Goal: Task Accomplishment & Management: Use online tool/utility

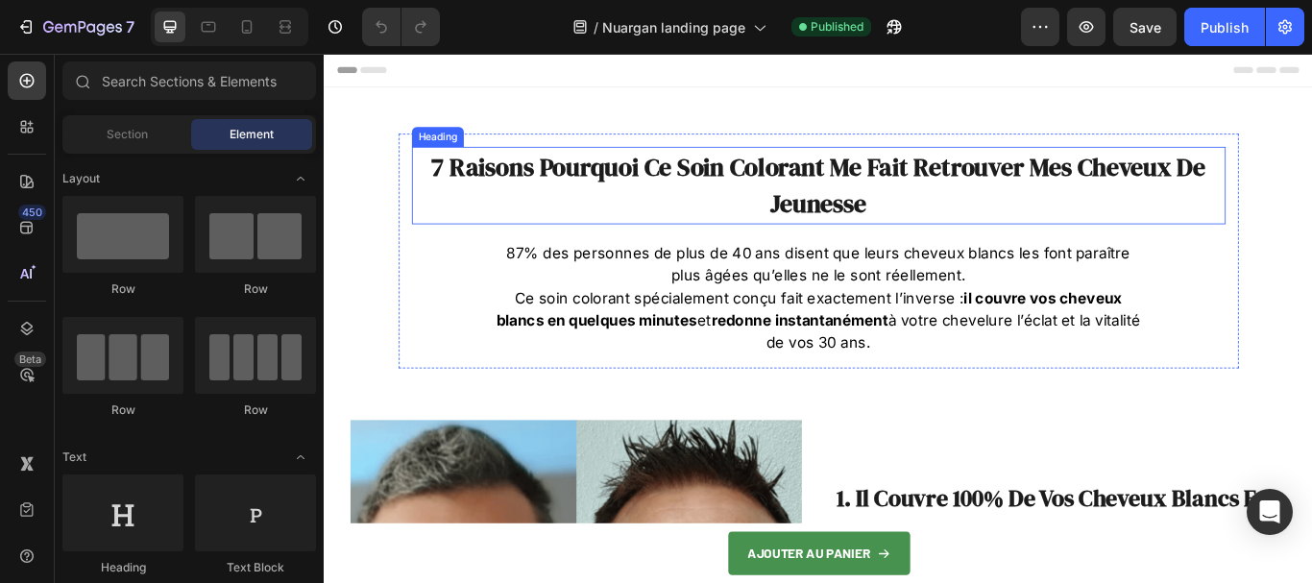
click at [460, 189] on h2 "7 Raisons Pourquoi Ce Soin Colorant Me Fait Retrouver Mes Cheveux De Jeunesse" at bounding box center [899, 207] width 949 height 90
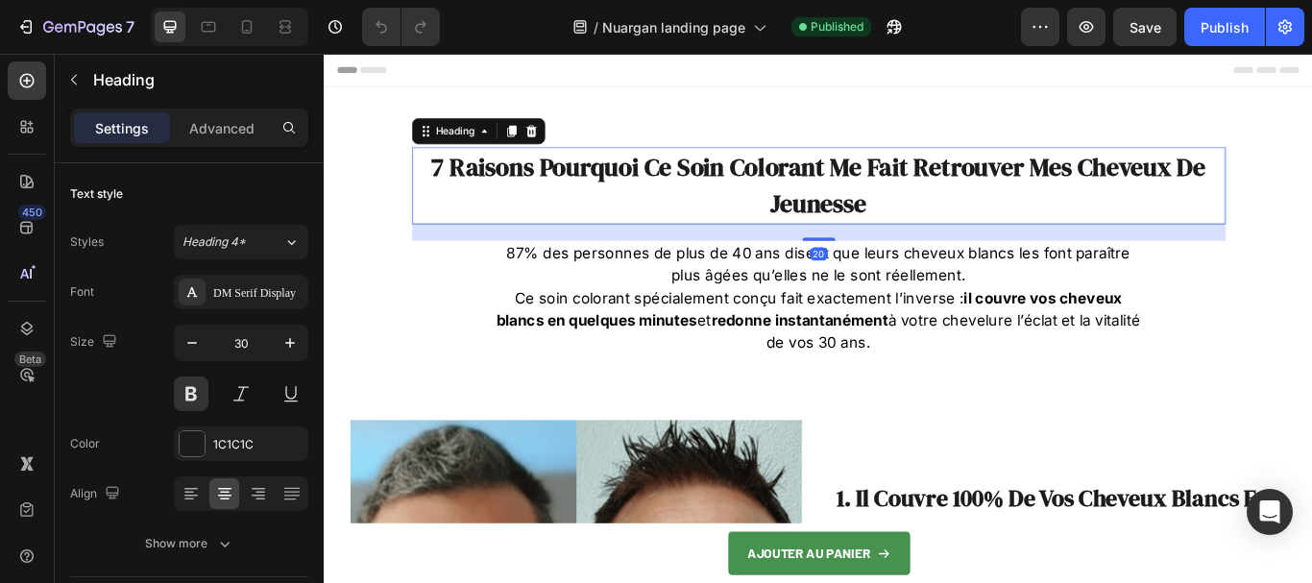
click at [453, 184] on h2 "7 Raisons Pourquoi Ce Soin Colorant Me Fait Retrouver Mes Cheveux De Jeunesse" at bounding box center [899, 207] width 949 height 90
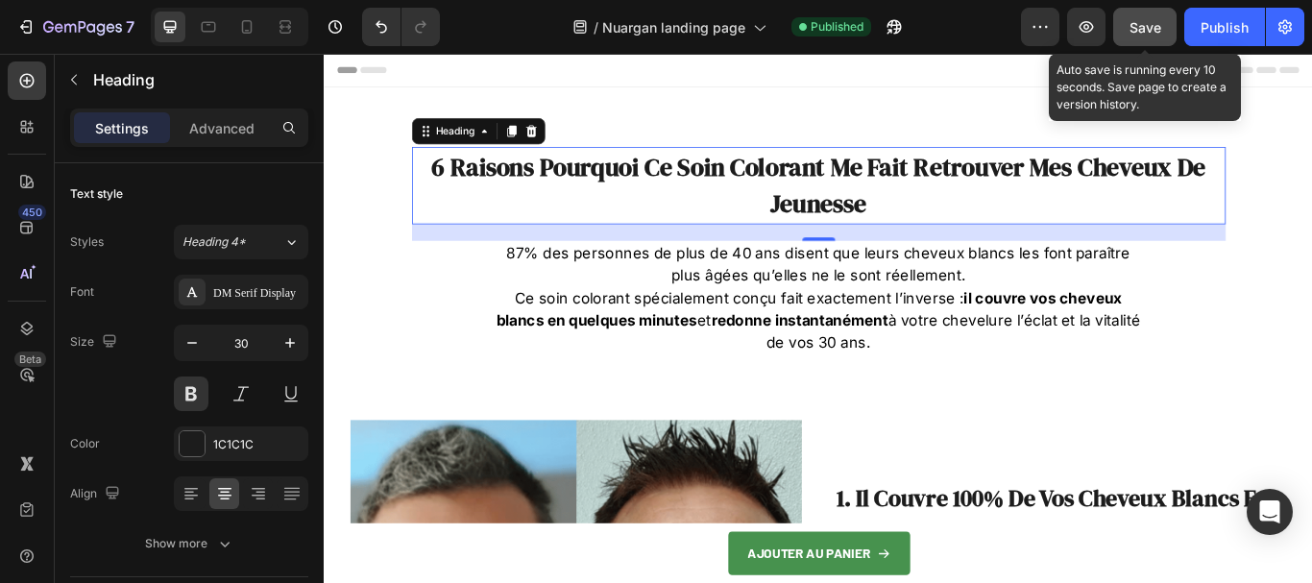
click at [1139, 20] on span "Save" at bounding box center [1146, 27] width 32 height 16
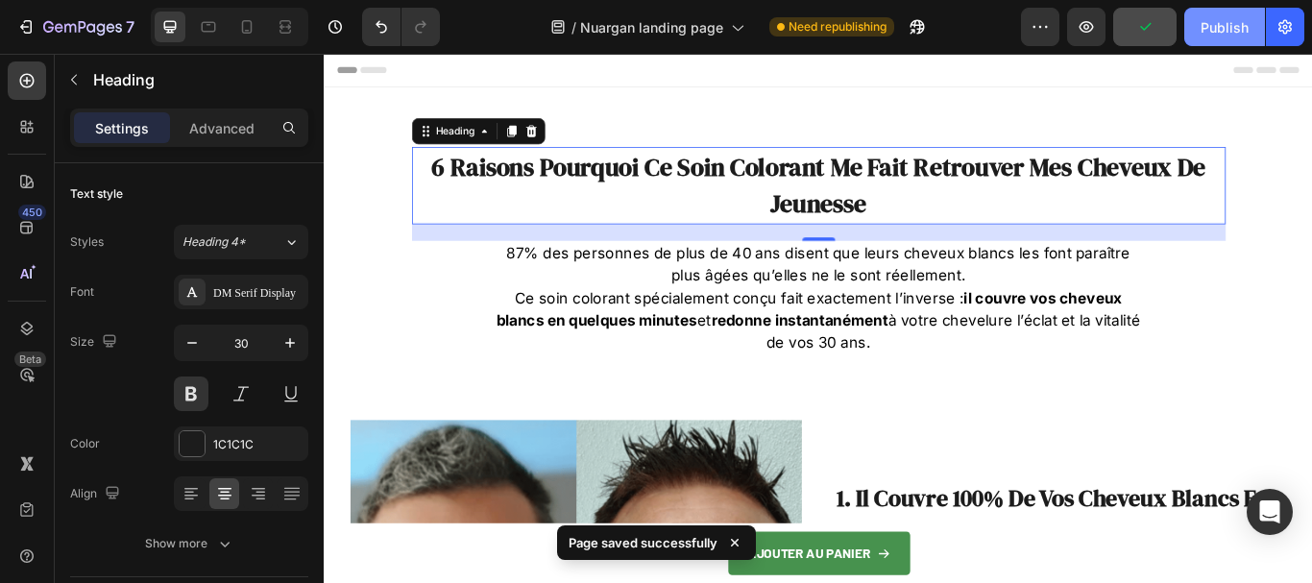
click at [1224, 22] on div "Publish" at bounding box center [1225, 27] width 48 height 20
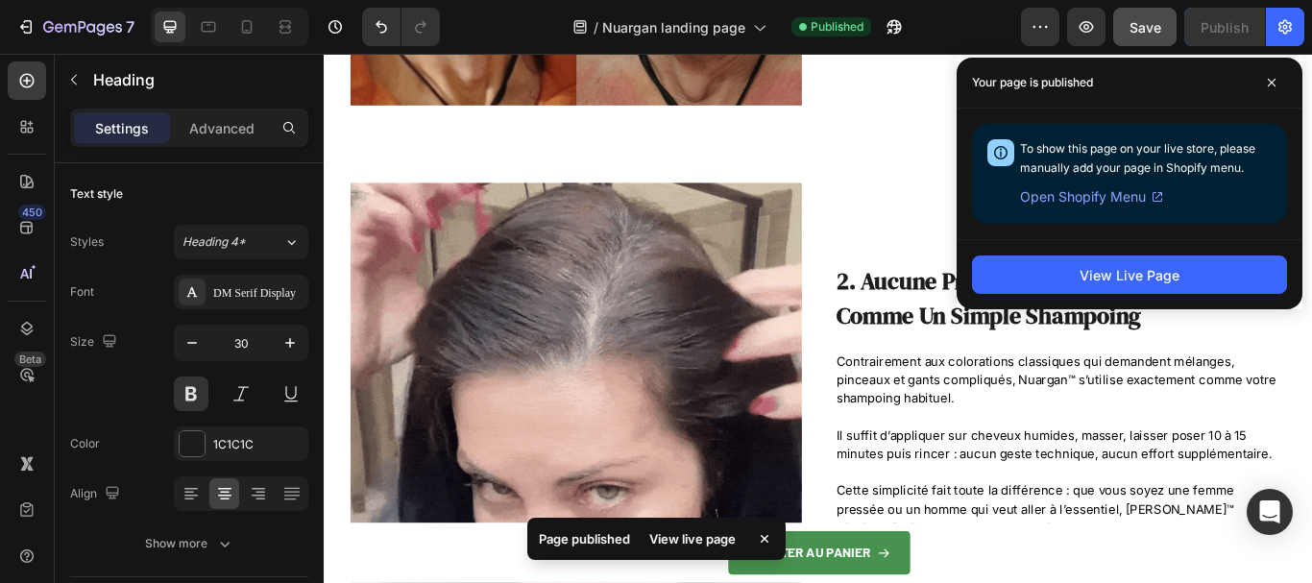
scroll to position [960, 0]
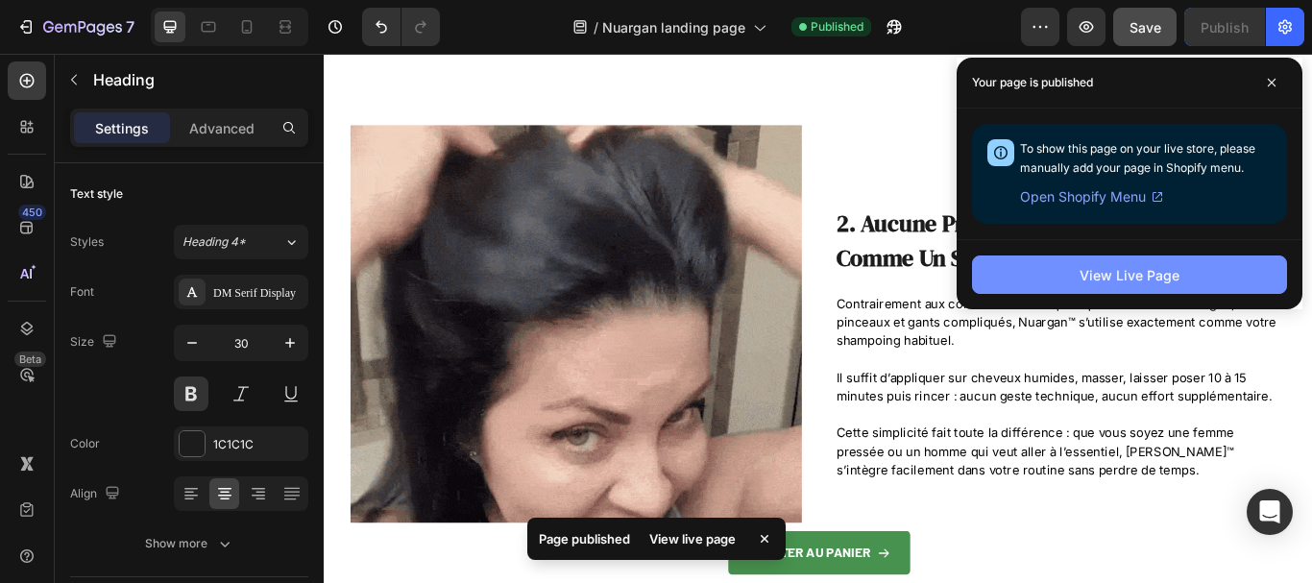
click at [1118, 270] on div "View Live Page" at bounding box center [1130, 275] width 100 height 20
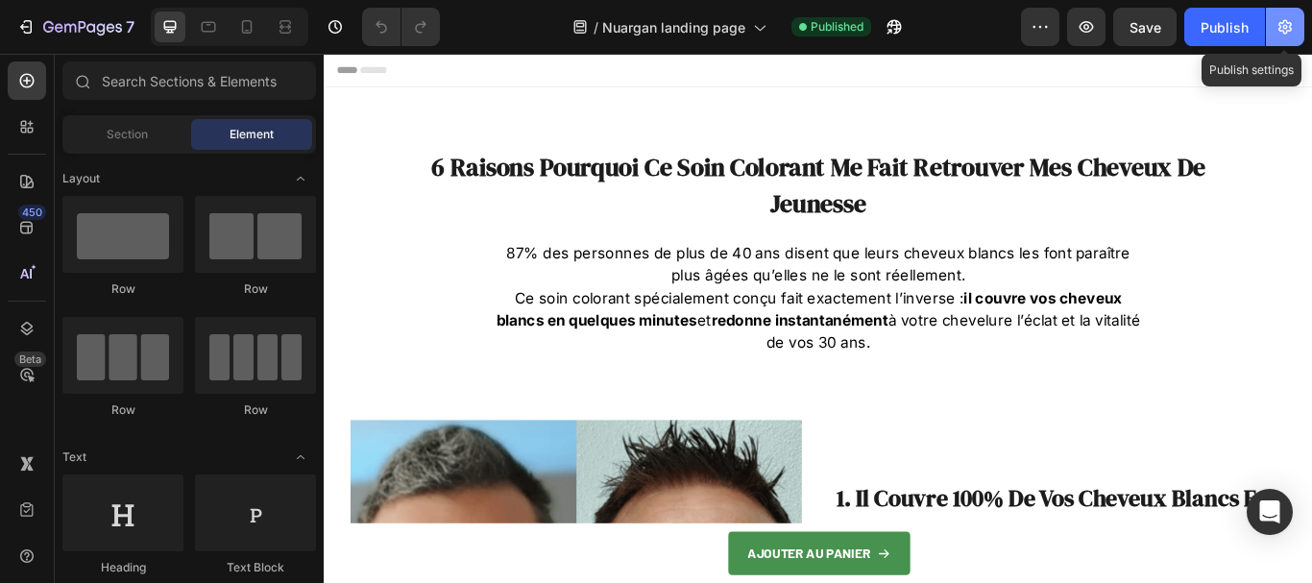
click at [1284, 35] on icon "button" at bounding box center [1285, 26] width 19 height 19
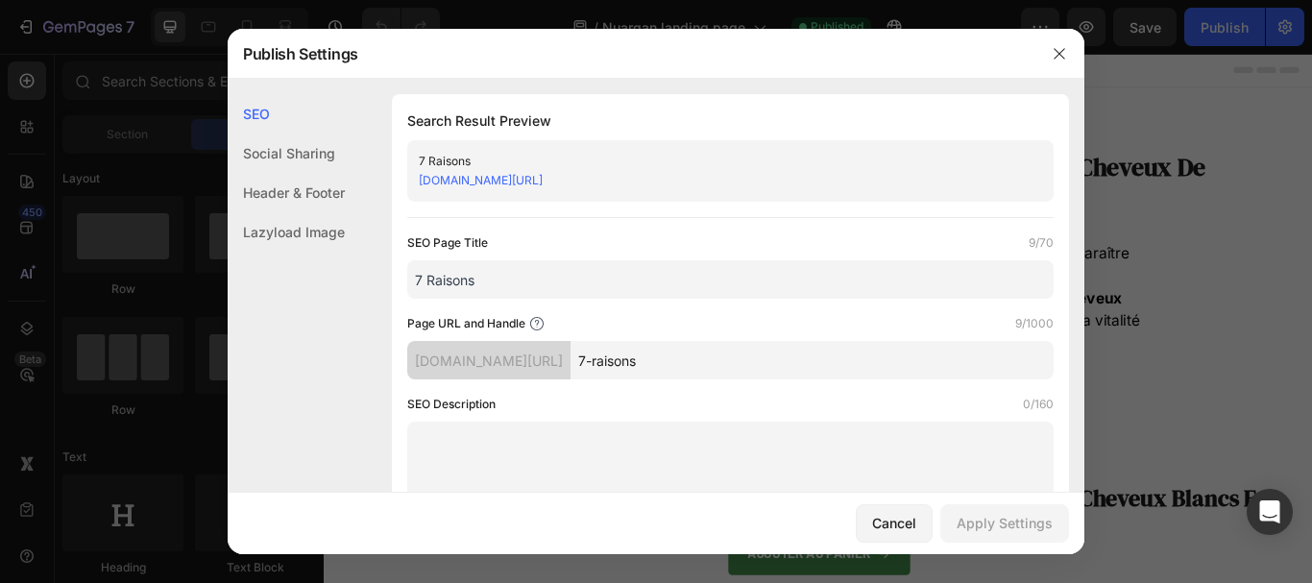
click at [464, 281] on input "7 Raisons" at bounding box center [730, 279] width 646 height 38
click at [424, 278] on input "7 Raisons" at bounding box center [730, 279] width 646 height 38
type input "6 Raisons"
click at [650, 366] on input "7-raisons" at bounding box center [812, 360] width 483 height 38
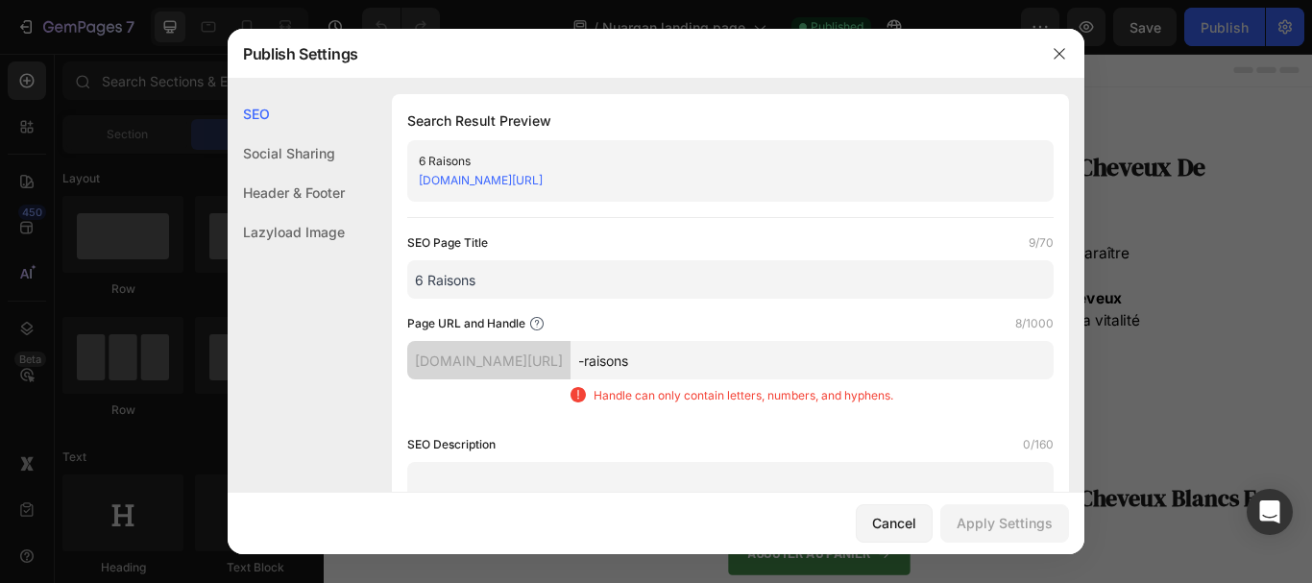
click at [644, 366] on input "-raisons" at bounding box center [812, 360] width 483 height 38
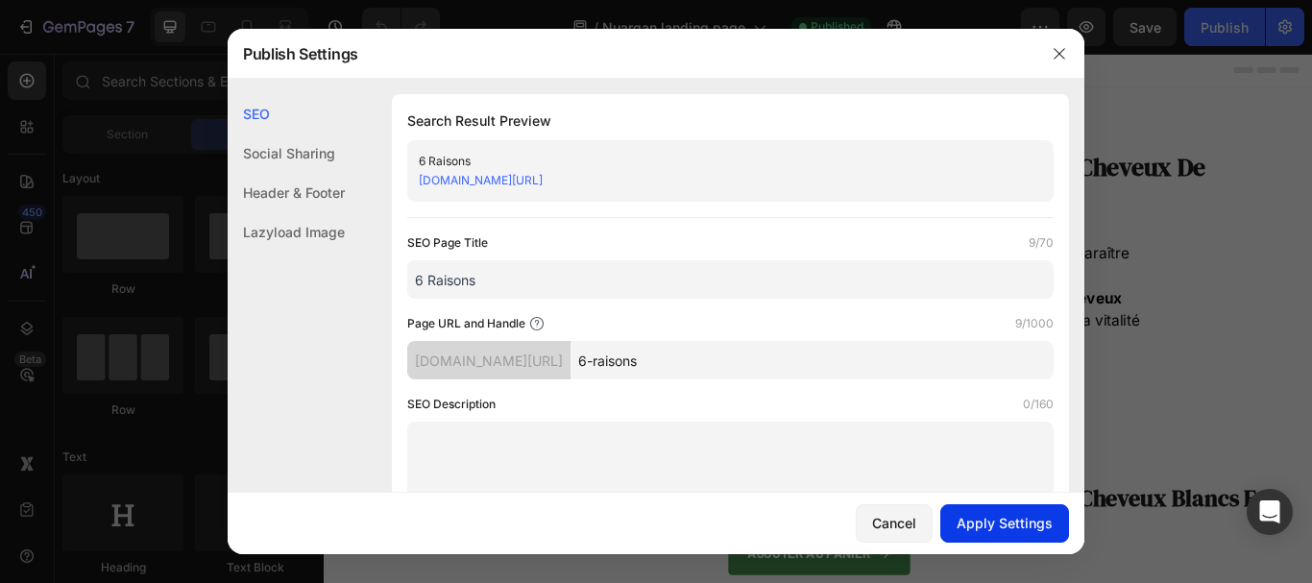
type input "6-raisons"
click at [1004, 527] on div "Apply Settings" at bounding box center [1005, 523] width 96 height 20
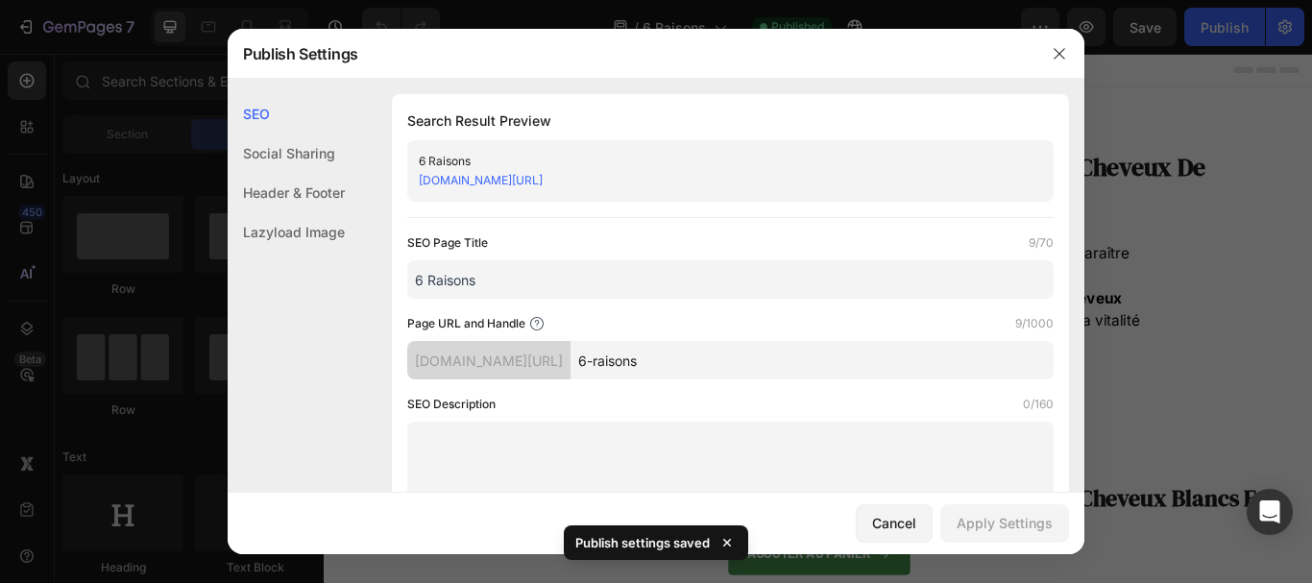
click at [530, 281] on input "6 Raisons" at bounding box center [730, 279] width 646 height 38
type input "6 Raisons"
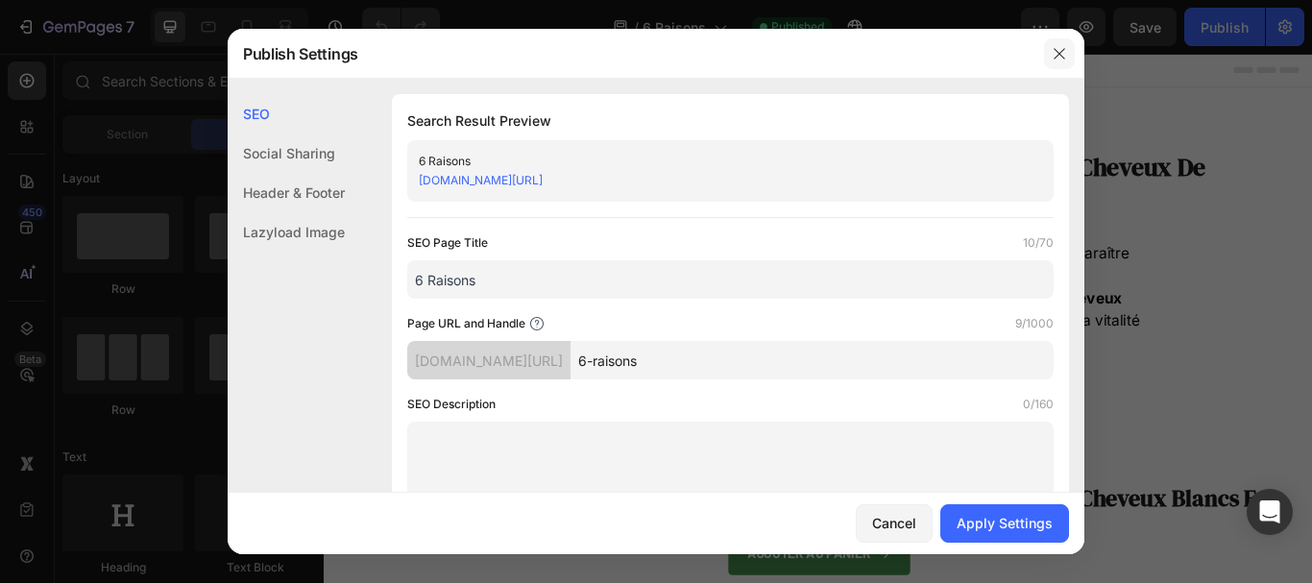
click at [1061, 51] on icon "button" at bounding box center [1059, 53] width 15 height 15
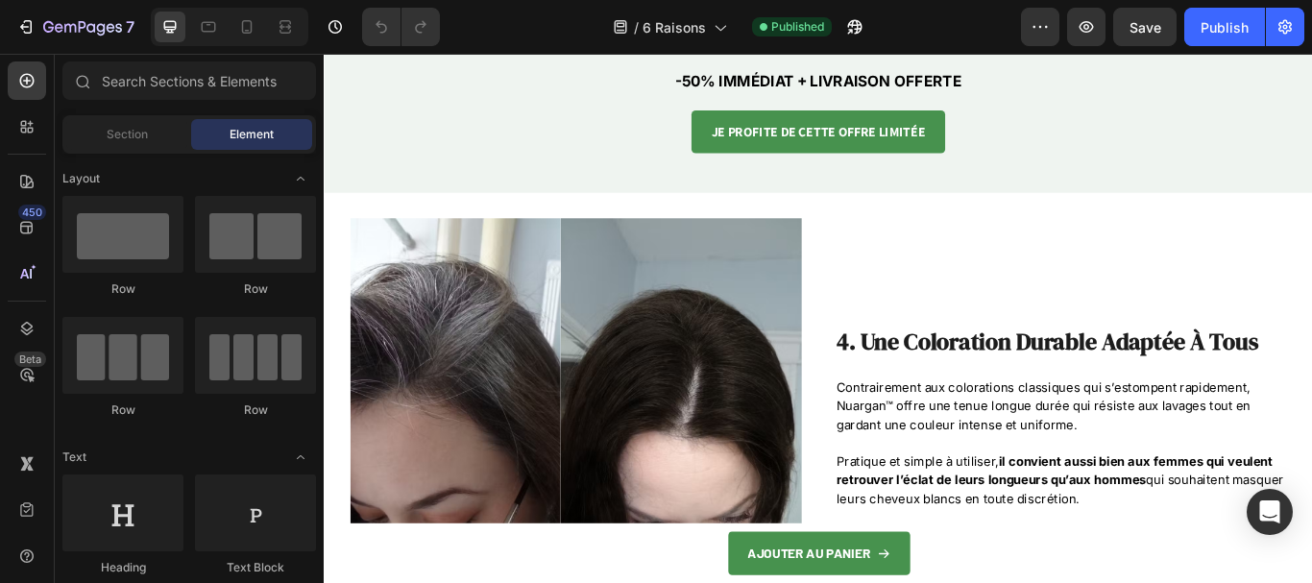
scroll to position [2017, 0]
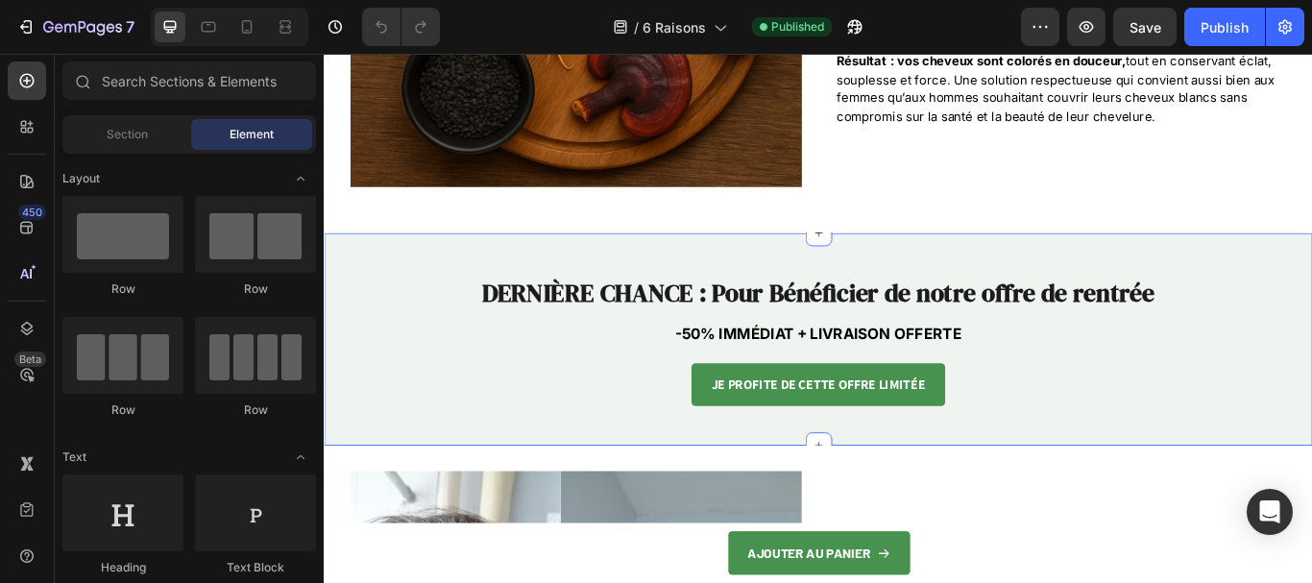
click at [677, 283] on div "DERNIÈRE CHANCE : Pour Bénéficier de notre offre de rentrée Heading -50% IMMÉDI…" at bounding box center [900, 387] width 1153 height 249
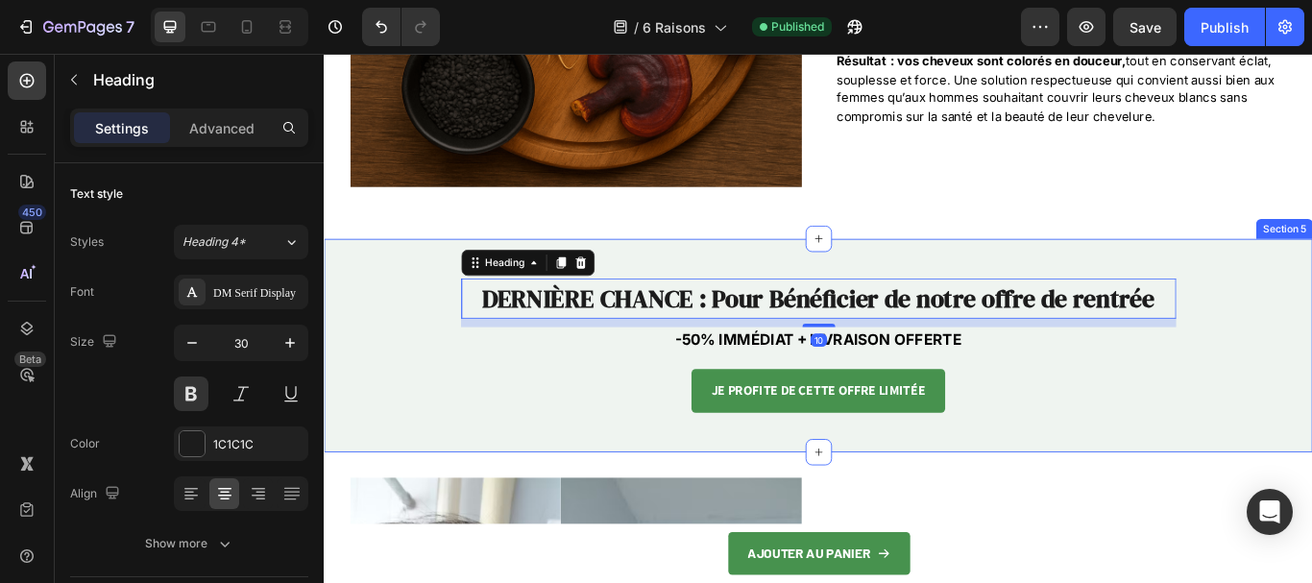
click at [976, 291] on div "DERNIÈRE CHANCE : Pour Bénéficier de notre offre de rentrée Heading 10 -50% IMM…" at bounding box center [900, 394] width 1153 height 249
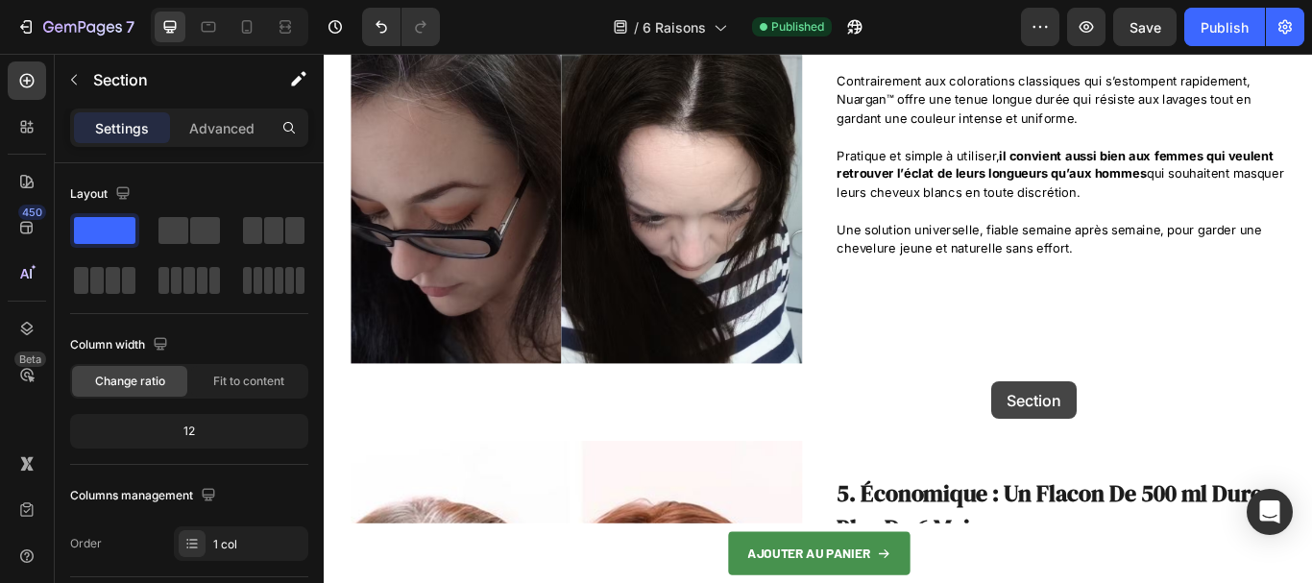
scroll to position [2785, 0]
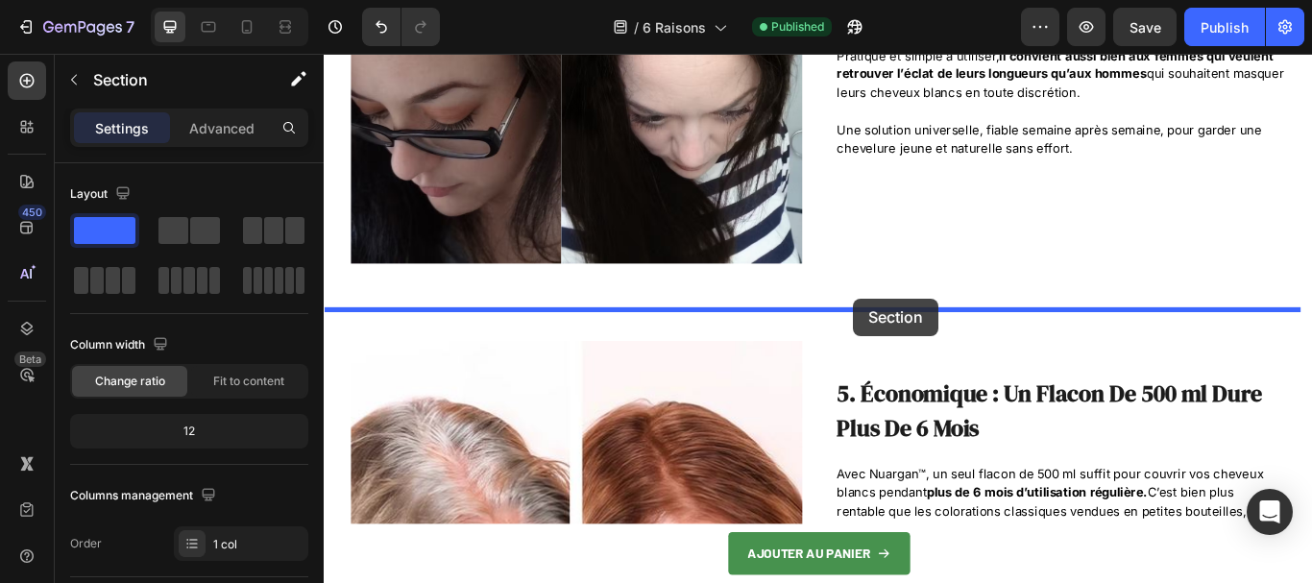
drag, startPoint x: 1082, startPoint y: 247, endPoint x: 940, endPoint y: 339, distance: 168.6
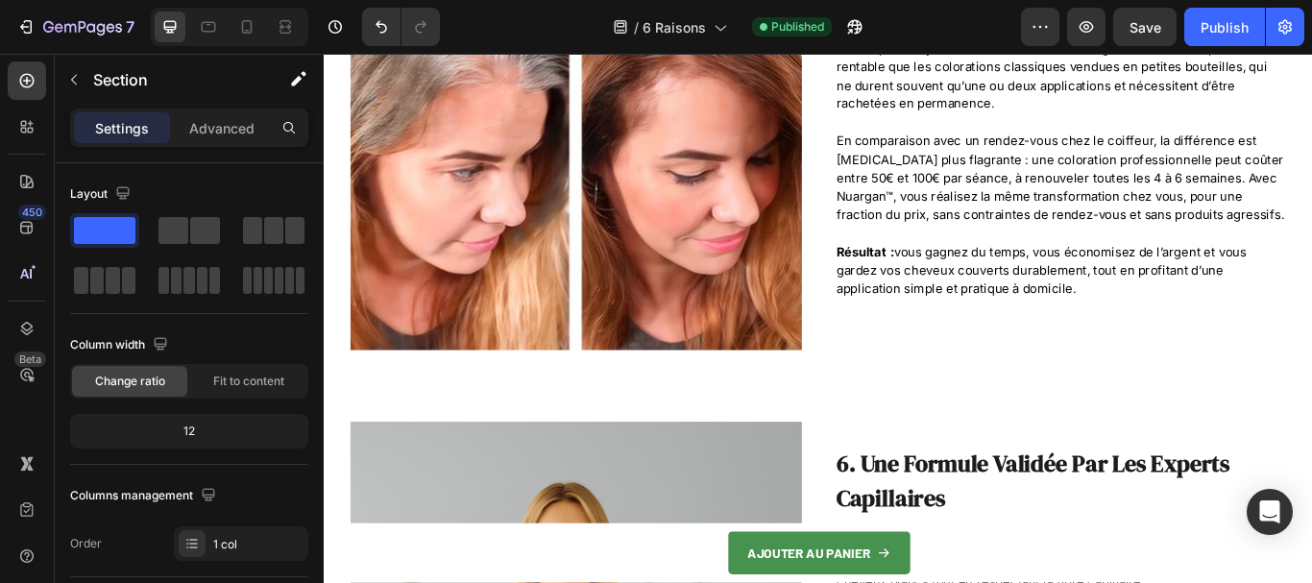
scroll to position [3306, 0]
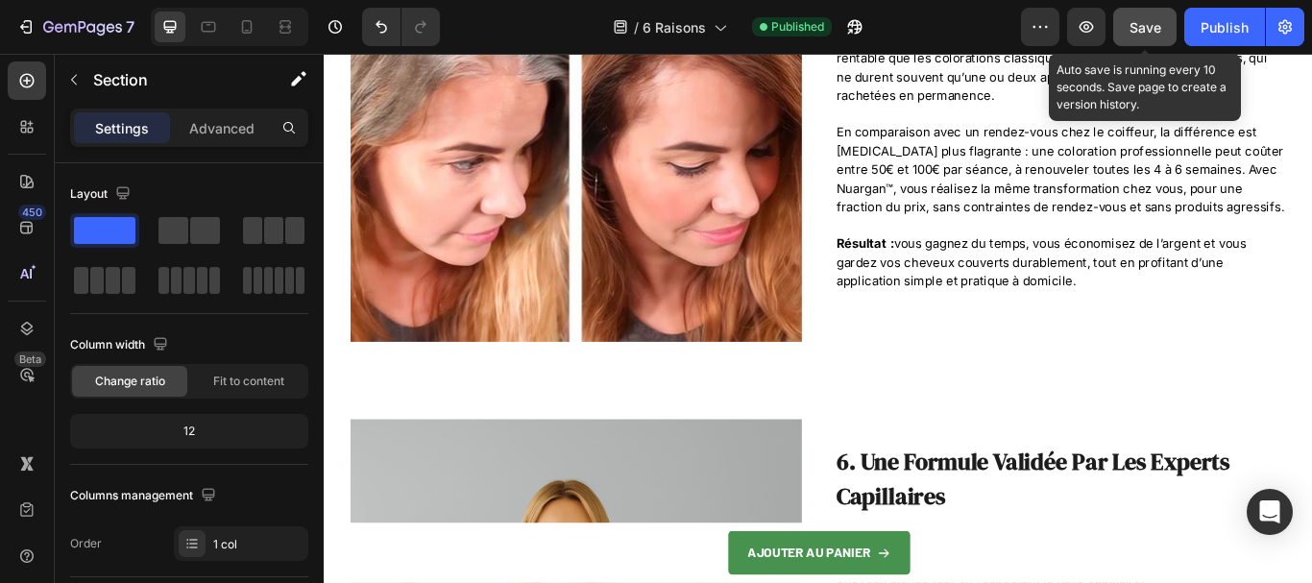
click at [1130, 26] on span "Save" at bounding box center [1146, 27] width 32 height 16
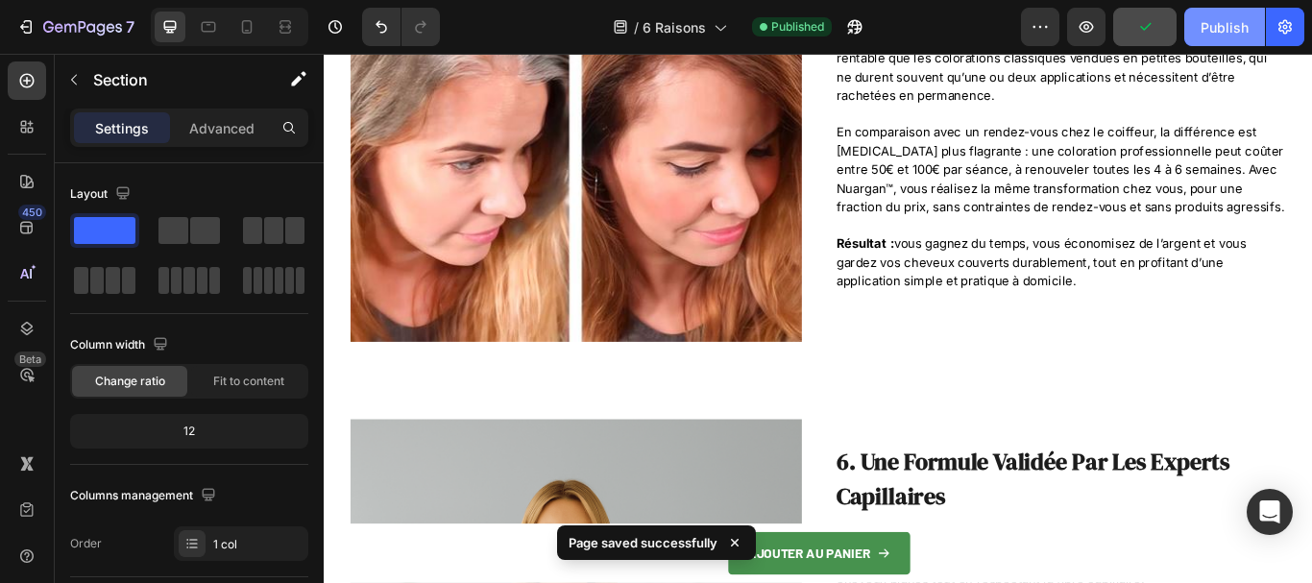
click at [1209, 23] on div "Publish" at bounding box center [1225, 27] width 48 height 20
